Goal: Task Accomplishment & Management: Use online tool/utility

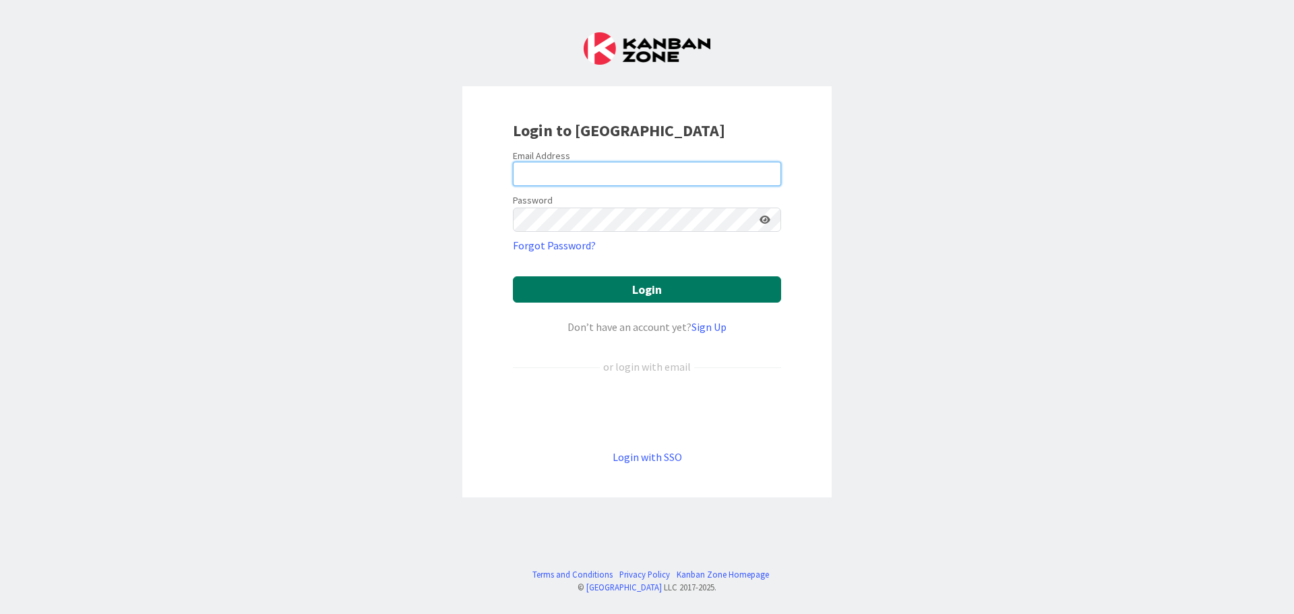
type input "[EMAIL_ADDRESS][DOMAIN_NAME]"
click at [654, 287] on button "Login" at bounding box center [647, 289] width 268 height 26
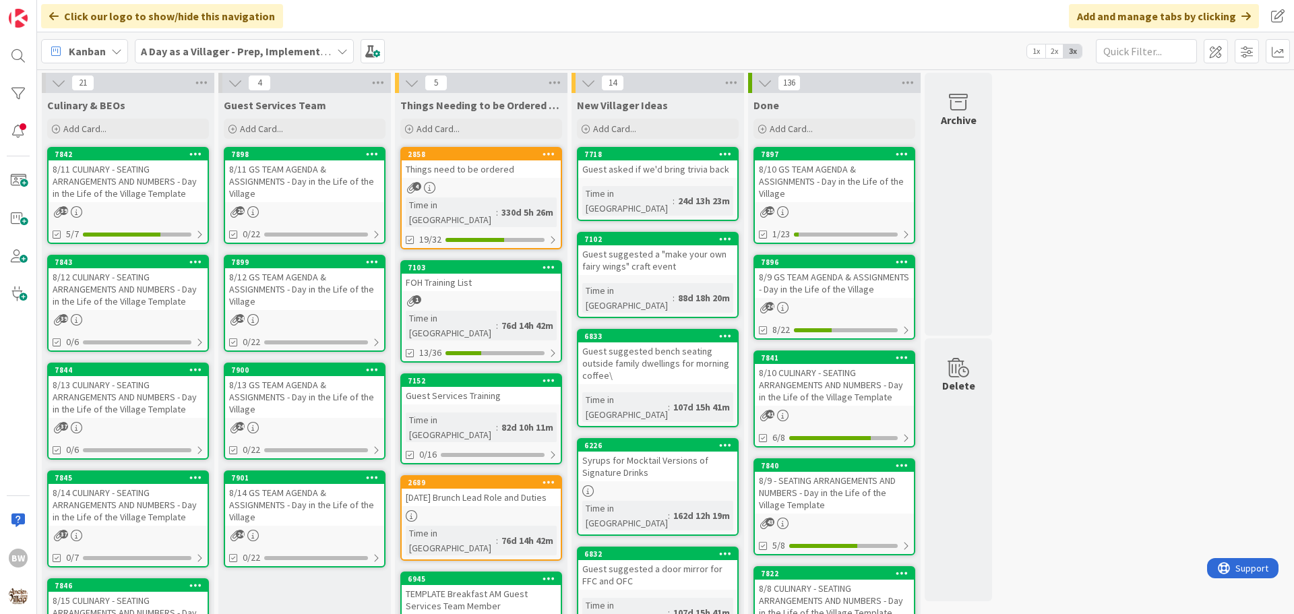
click at [118, 268] on div "7843" at bounding box center [128, 262] width 159 height 12
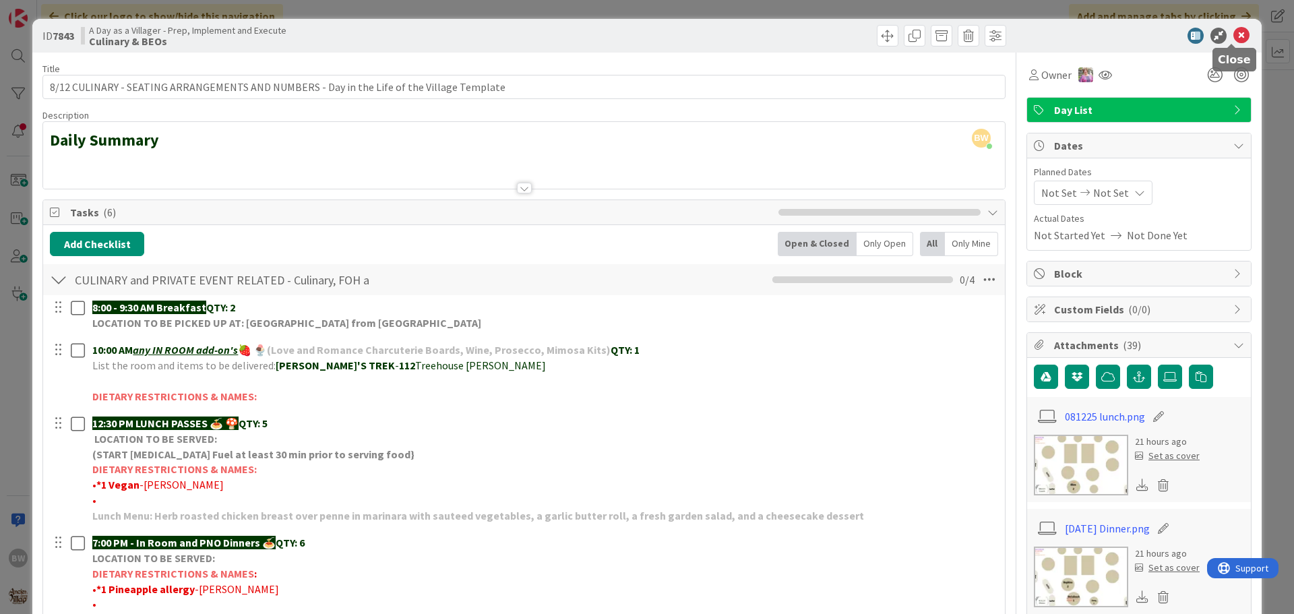
click at [1233, 36] on icon at bounding box center [1241, 36] width 16 height 16
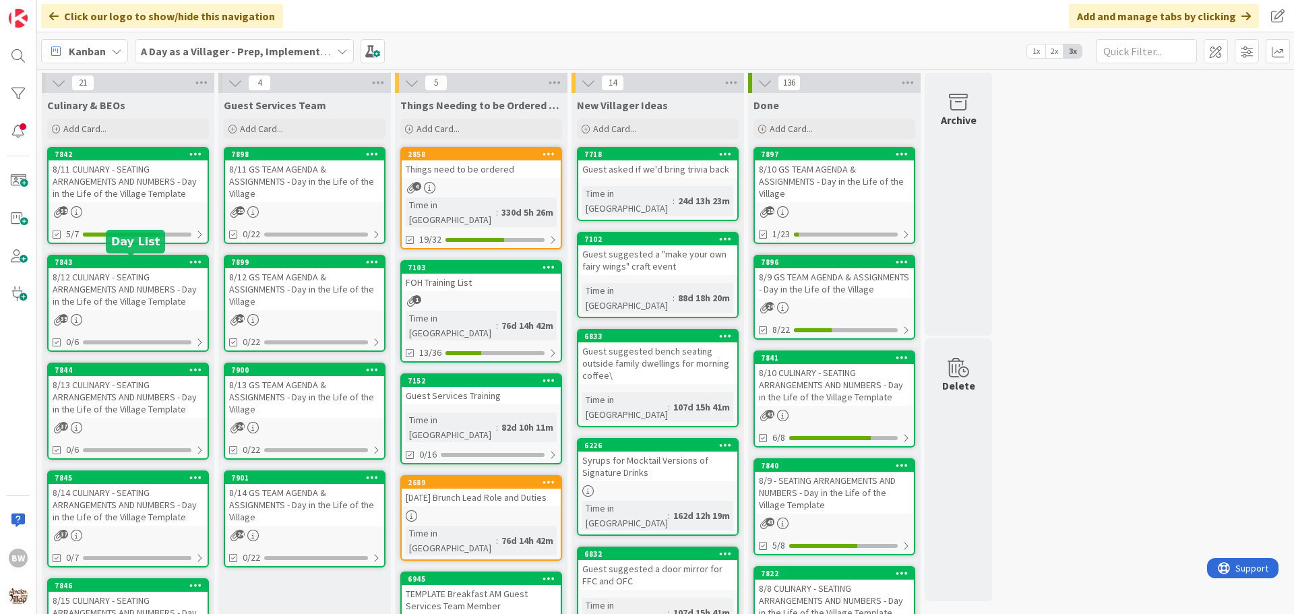
click at [139, 260] on div "7843" at bounding box center [131, 261] width 153 height 9
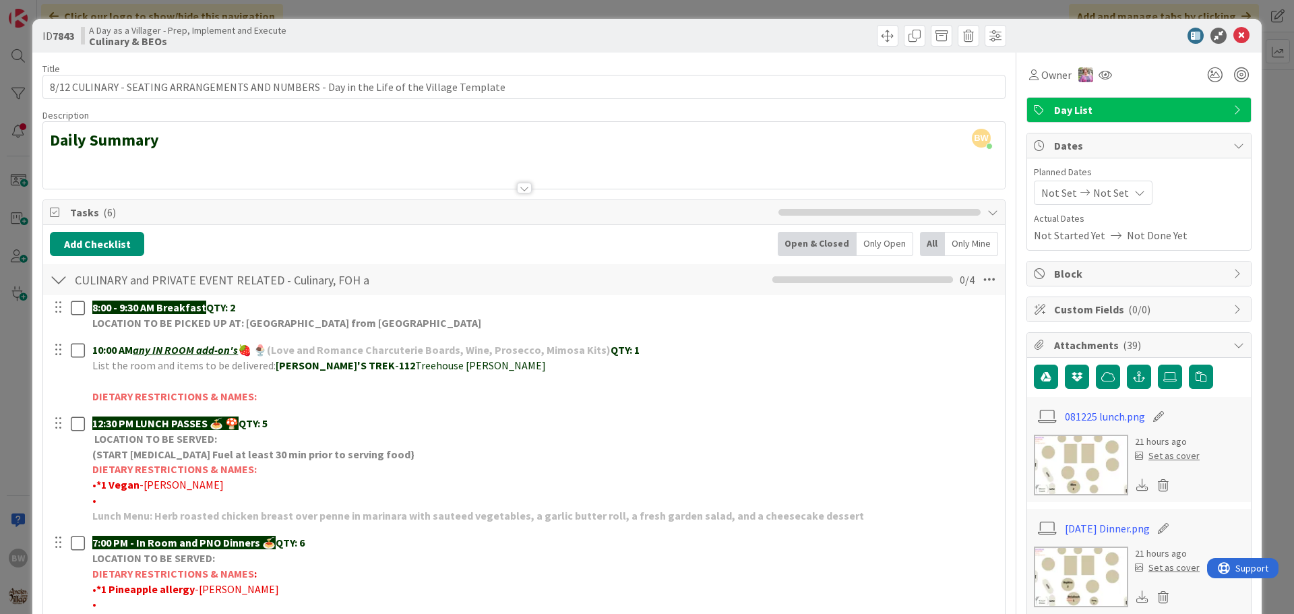
click at [96, 166] on div at bounding box center [524, 171] width 962 height 34
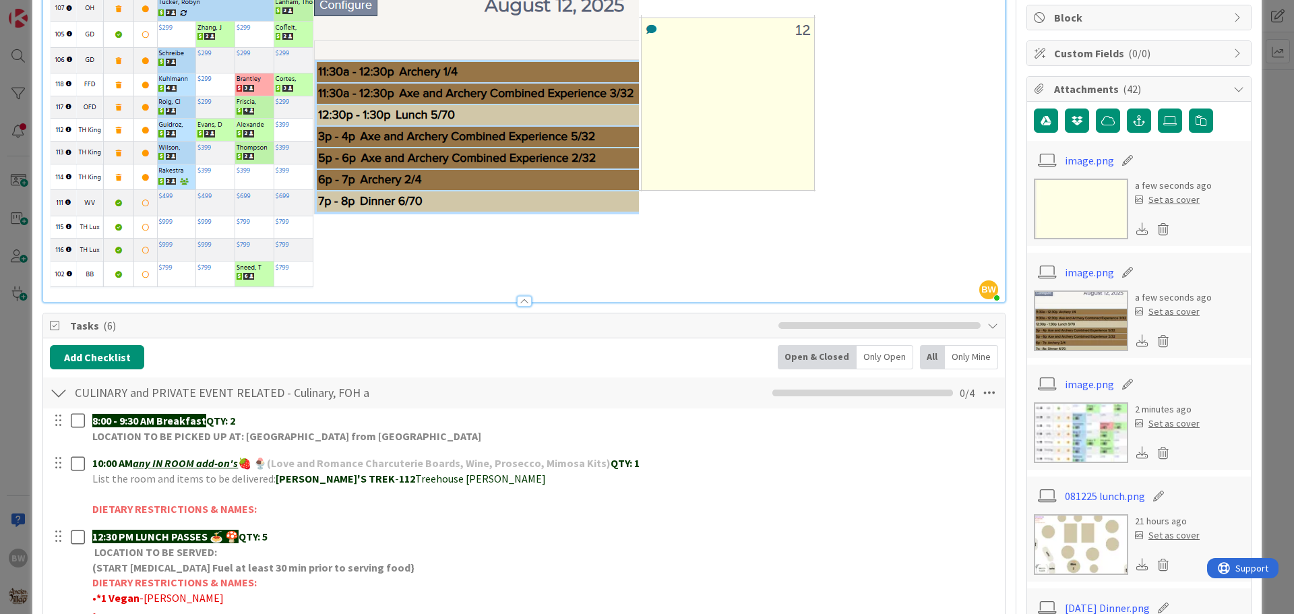
scroll to position [404, 0]
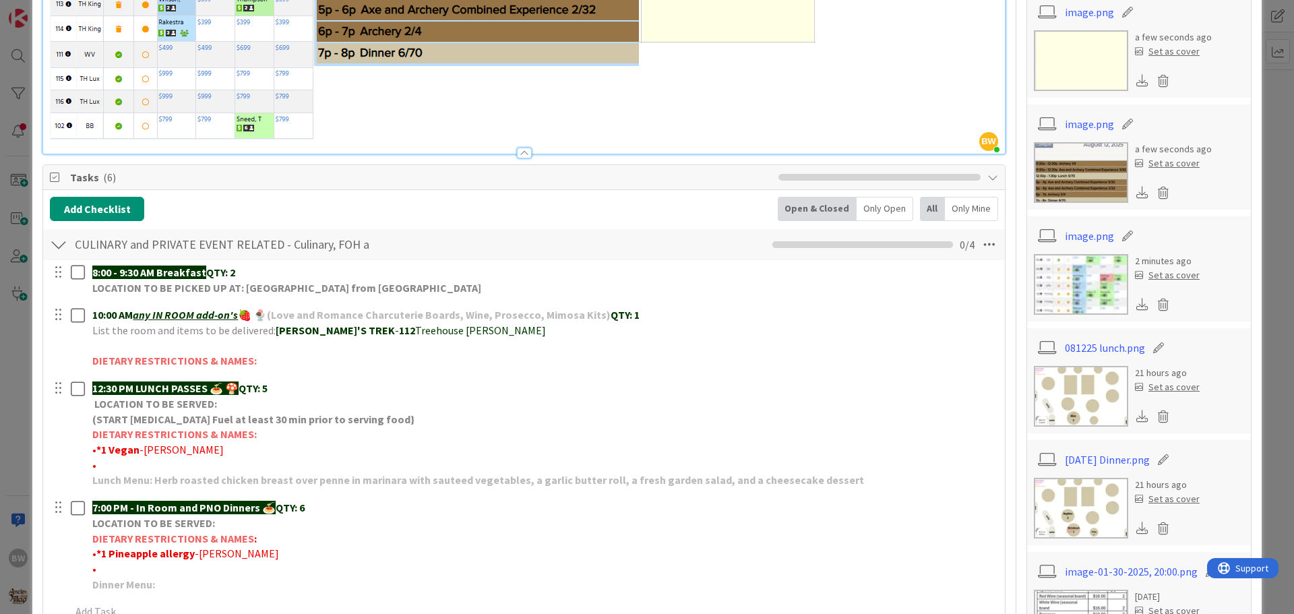
drag, startPoint x: 521, startPoint y: 231, endPoint x: 528, endPoint y: 238, distance: 10.0
click at [528, 238] on div "CULINARY and PRIVATE EVENT RELATED - Culinary, FOH and GS Team including BEOs C…" at bounding box center [524, 244] width 962 height 31
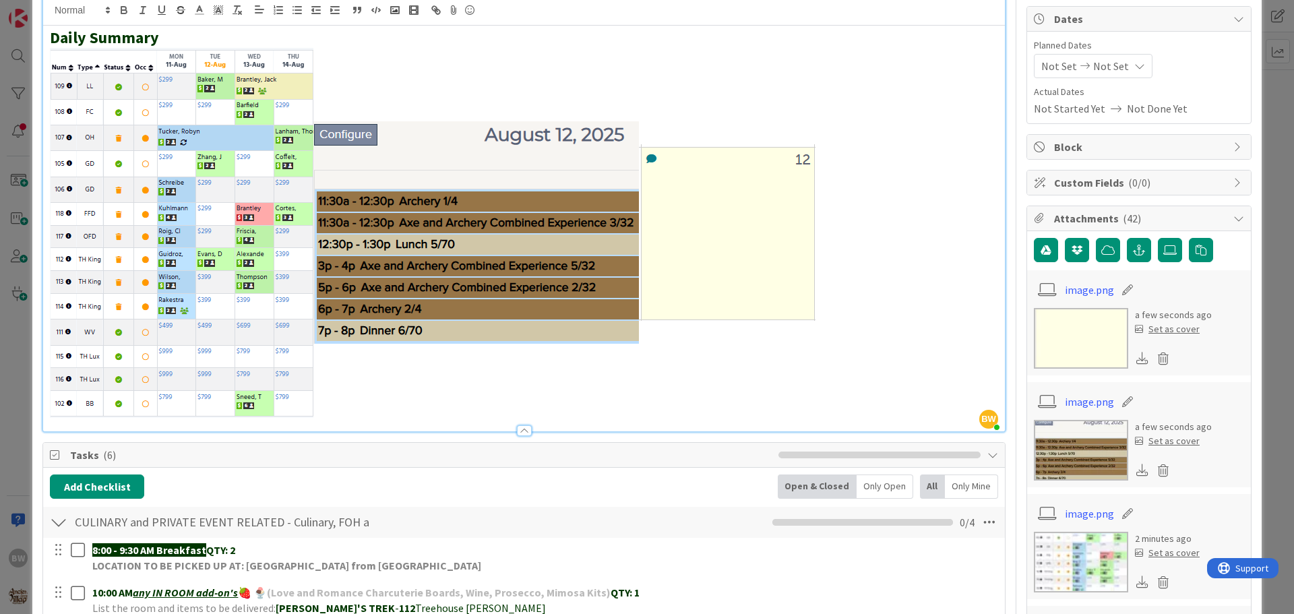
scroll to position [0, 0]
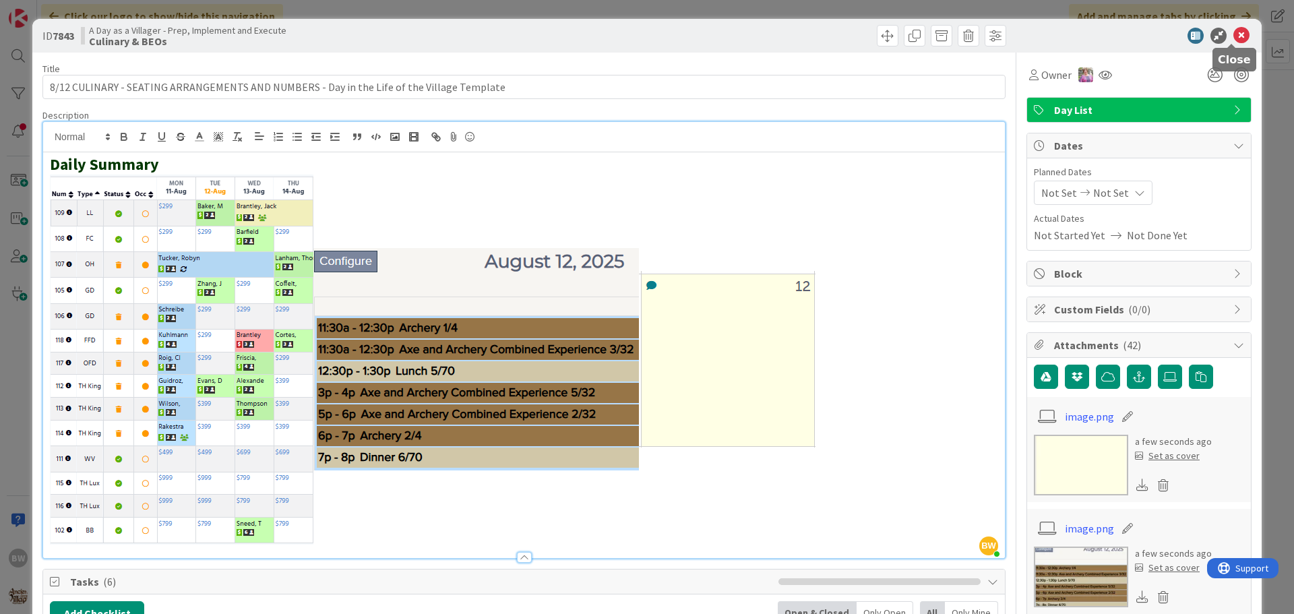
click at [1235, 38] on icon at bounding box center [1241, 36] width 16 height 16
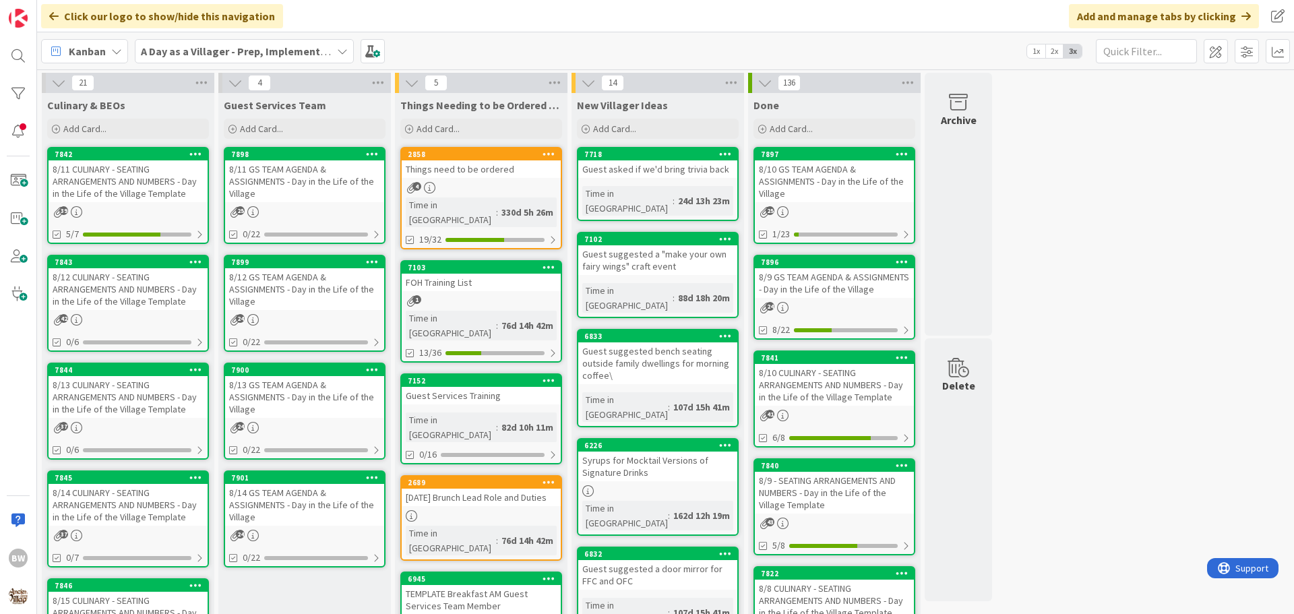
click at [296, 268] on div "8/12 GS TEAM AGENDA & ASSIGNMENTS - Day in the Life of the Village" at bounding box center [304, 289] width 159 height 42
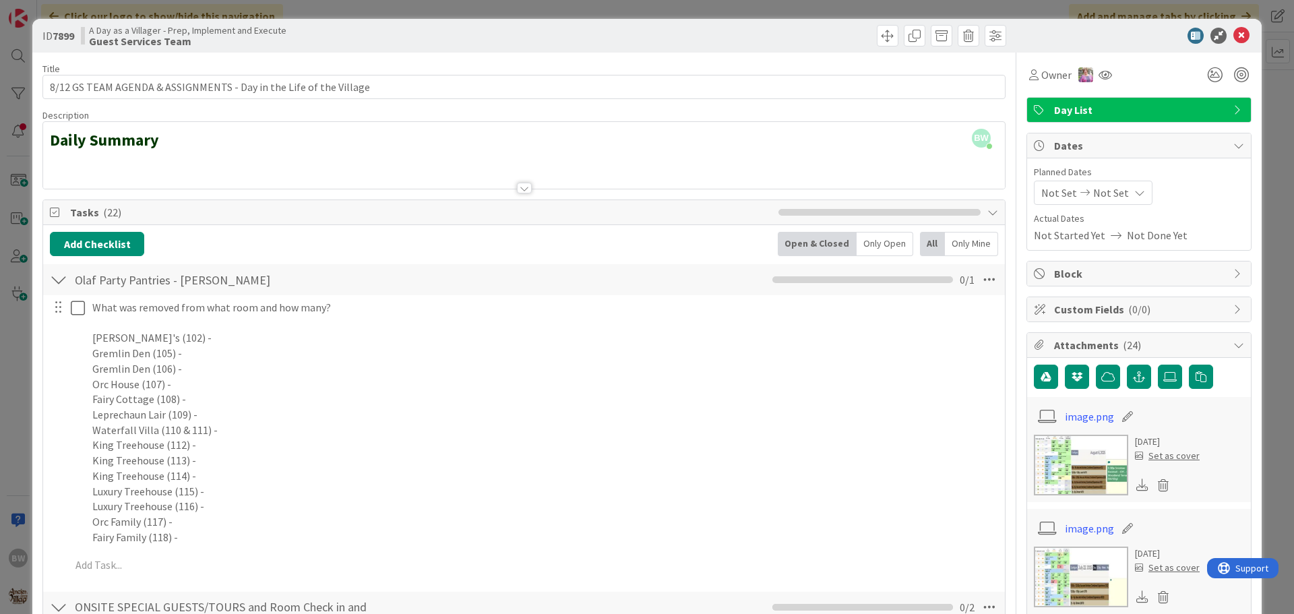
click at [520, 189] on div at bounding box center [524, 188] width 15 height 11
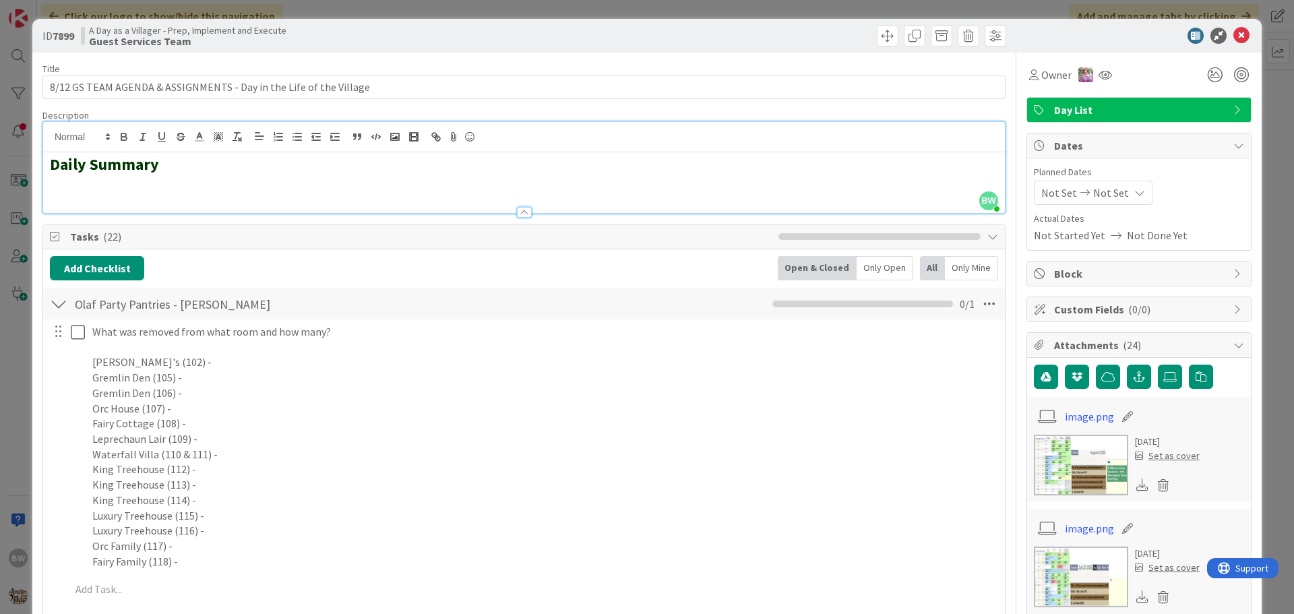
drag, startPoint x: 74, startPoint y: 184, endPoint x: 172, endPoint y: 166, distance: 99.3
click at [172, 166] on h2 "Daily Summary" at bounding box center [524, 165] width 948 height 20
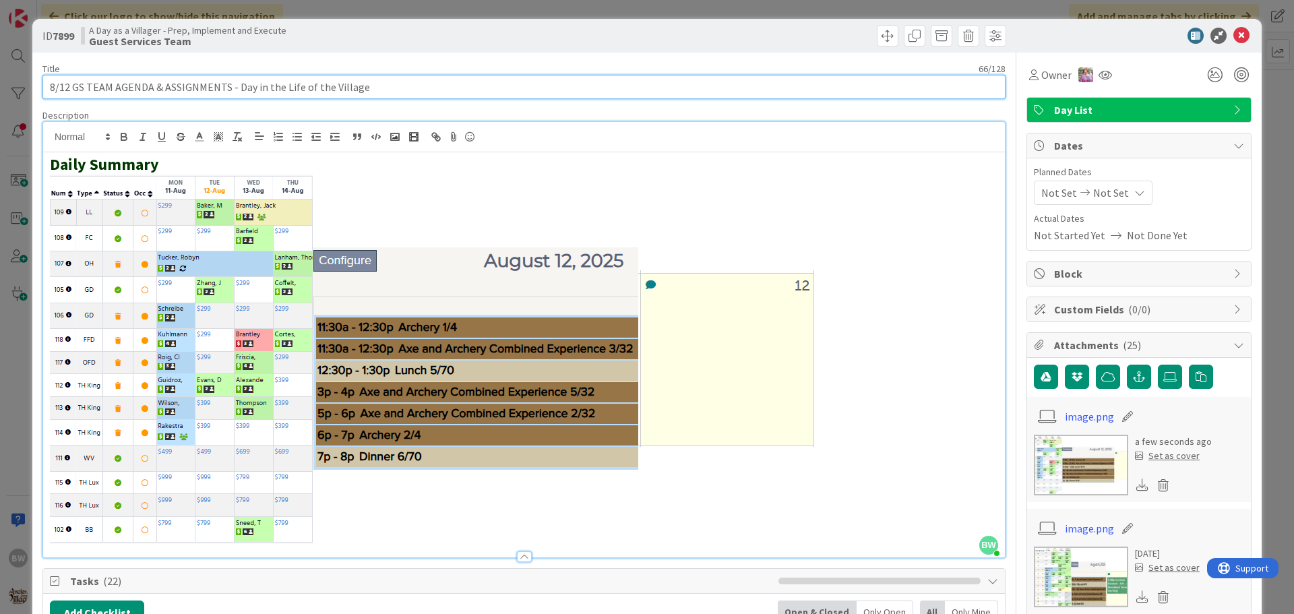
click at [727, 98] on input "8/12 GS TEAM AGENDA & ASSIGNMENTS - Day in the Life of the Village" at bounding box center [523, 87] width 963 height 24
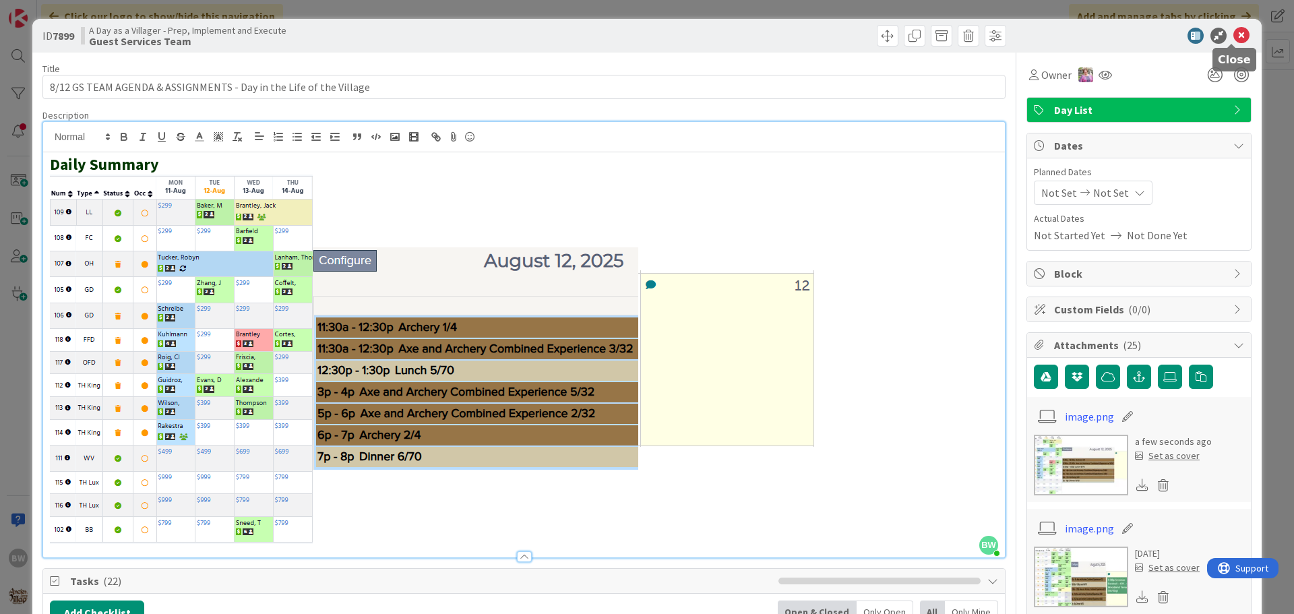
click at [1234, 36] on icon at bounding box center [1241, 36] width 16 height 16
